Goal: Transaction & Acquisition: Purchase product/service

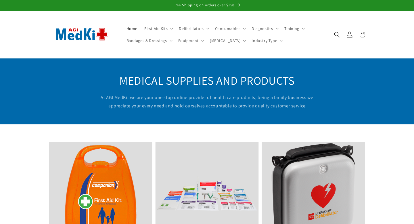
click at [350, 32] on icon at bounding box center [350, 34] width 6 height 6
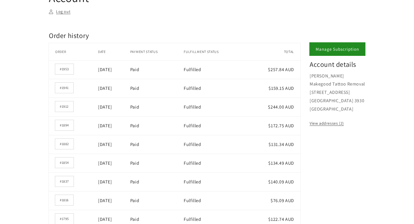
scroll to position [86, 0]
click at [62, 87] on link "#1941" at bounding box center [64, 87] width 18 height 10
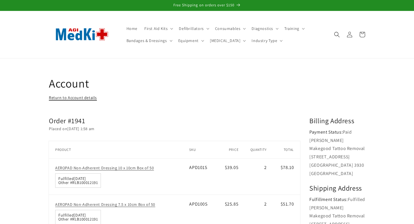
click at [84, 100] on link "Return to Account details" at bounding box center [73, 97] width 48 height 7
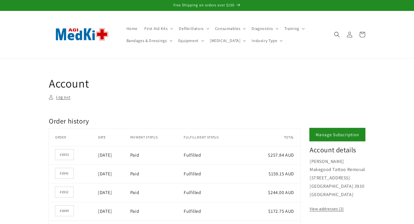
click at [106, 158] on td "[DATE]" at bounding box center [114, 155] width 32 height 19
click at [105, 157] on time "May 21, 2025" at bounding box center [105, 155] width 14 height 6
click at [66, 148] on td "#1953" at bounding box center [73, 155] width 49 height 19
click at [66, 152] on link "#1953" at bounding box center [64, 154] width 18 height 10
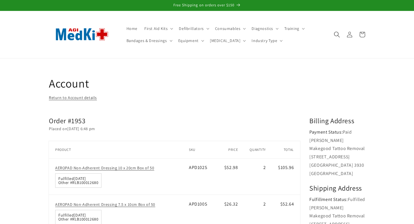
click at [336, 36] on use "Search" at bounding box center [337, 35] width 6 height 6
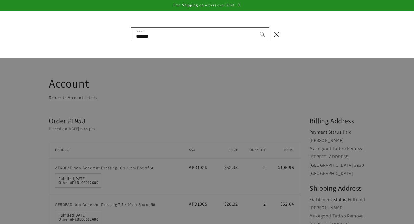
type input "*******"
click at [256, 28] on button "Search" at bounding box center [262, 34] width 13 height 13
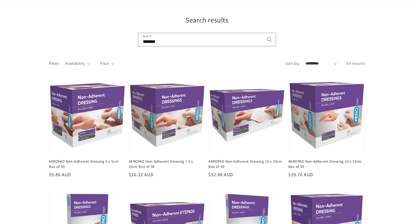
scroll to position [61, 0]
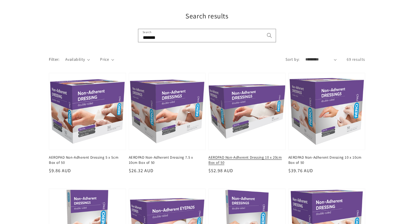
click at [238, 155] on link "AEROPAD Non-Adherent Dressing 10 x 20cm Box of 50" at bounding box center [246, 160] width 74 height 10
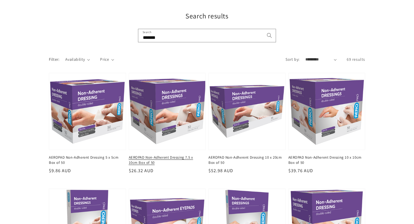
click at [177, 155] on link "AEROPAD Non-Adherent Dressing 7.5 x 10cm Box of 50" at bounding box center [166, 160] width 74 height 10
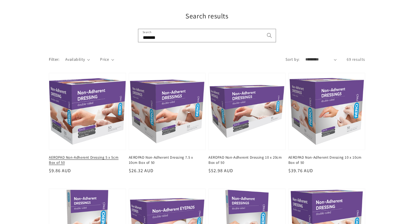
click at [90, 155] on link "AEROPAD Non-Adherent Dressing 5 x 5cm Box of 50" at bounding box center [86, 160] width 74 height 10
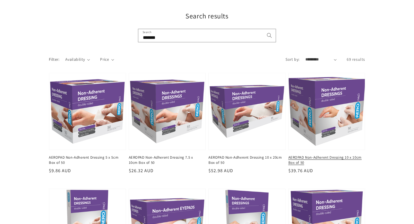
click at [316, 155] on link "AEROPAD Non-Adherent Dressing 10 x 10cm Box of 50" at bounding box center [326, 160] width 74 height 10
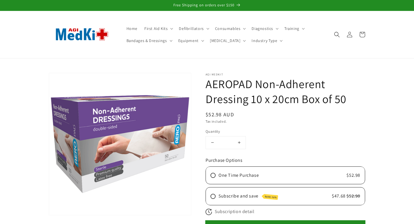
click at [238, 145] on button "Increase quantity for AEROPAD Non-Adherent Dressing 10 x 20cm Box of 50" at bounding box center [239, 142] width 13 height 12
type input "*"
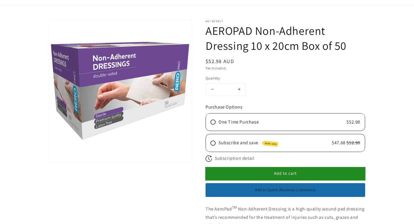
scroll to position [58, 0]
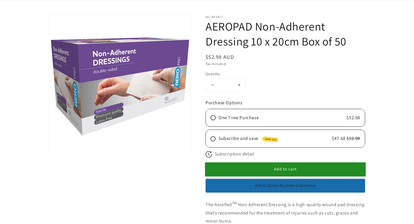
click at [263, 171] on button "Add to cart" at bounding box center [286, 169] width 160 height 13
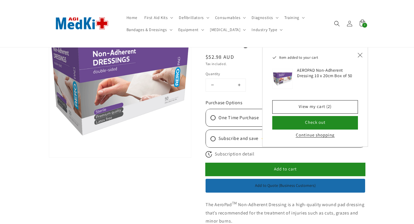
click at [308, 135] on button "Continue shopping" at bounding box center [315, 135] width 42 height 6
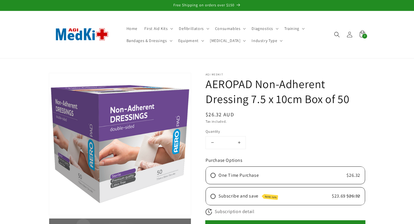
click at [240, 140] on button "Increase quantity for AEROPAD Non-Adherent Dressing 7.5 x 10cm Box of 50" at bounding box center [239, 142] width 13 height 12
type input "*"
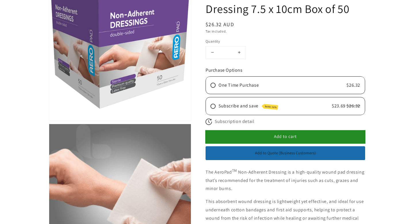
scroll to position [96, 0]
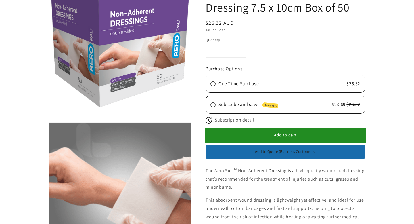
click at [250, 135] on button "Add to cart" at bounding box center [286, 135] width 160 height 13
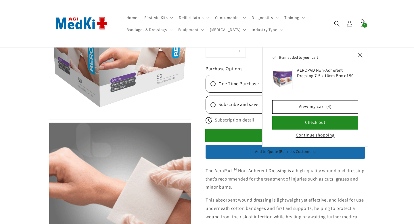
click at [303, 137] on button "Continue shopping" at bounding box center [315, 135] width 42 height 6
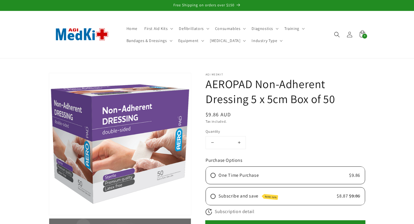
click at [238, 143] on button "Increase quantity for AEROPAD Non-Adherent Dressing 5 x 5cm Box of 50" at bounding box center [239, 142] width 13 height 12
type input "*"
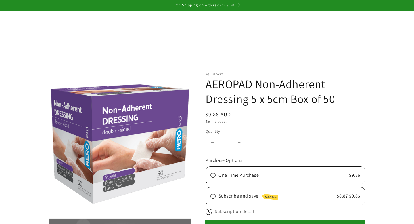
scroll to position [83, 0]
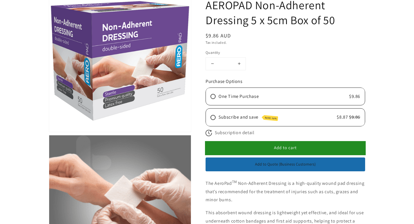
click at [255, 143] on button "Add to cart" at bounding box center [286, 148] width 160 height 13
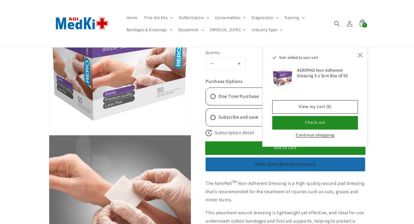
click at [312, 135] on button "Continue shopping" at bounding box center [315, 135] width 42 height 6
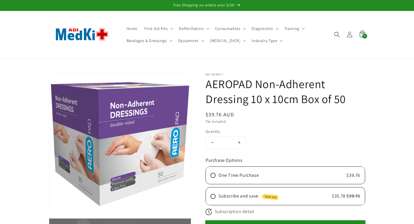
click at [239, 142] on button "Increase quantity for AEROPAD Non-Adherent Dressing 10 x 10cm Box of 50" at bounding box center [239, 142] width 13 height 12
type input "*"
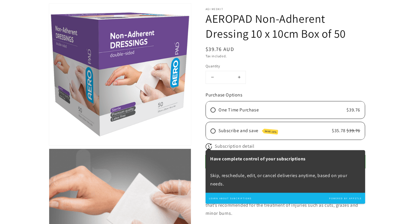
scroll to position [76, 0]
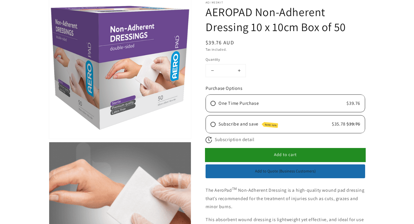
click at [283, 161] on button "Add to cart" at bounding box center [286, 154] width 160 height 13
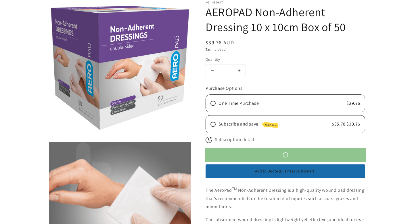
click at [282, 158] on button "Add to cart" at bounding box center [286, 154] width 160 height 13
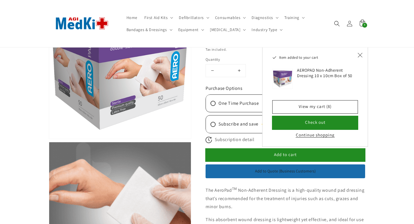
click at [305, 123] on button "Check out" at bounding box center [315, 122] width 85 height 13
